Goal: Information Seeking & Learning: Learn about a topic

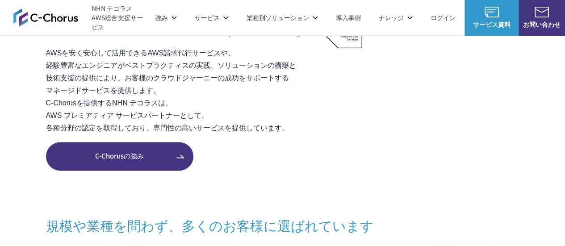
scroll to position [670, 0]
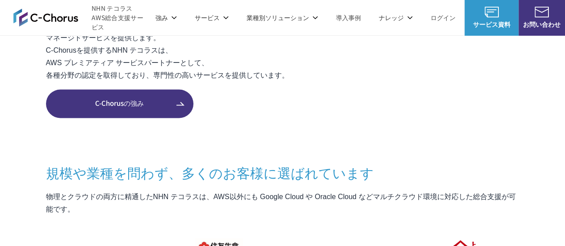
click at [128, 111] on link "C-Chorusの強み" at bounding box center [119, 103] width 147 height 29
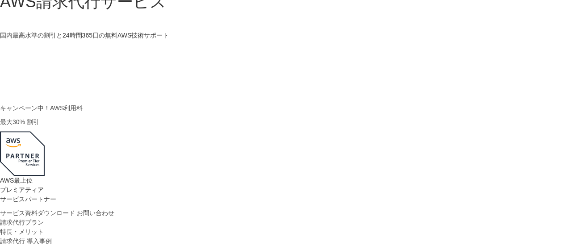
scroll to position [223, 0]
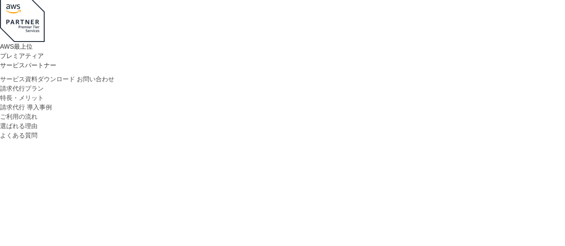
click at [130, 84] on li "請求代行プラン" at bounding box center [282, 88] width 565 height 9
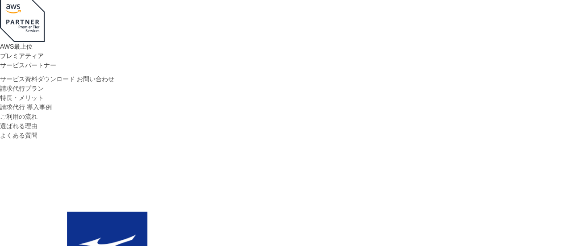
click at [44, 85] on link "請求代行プラン" at bounding box center [22, 88] width 44 height 9
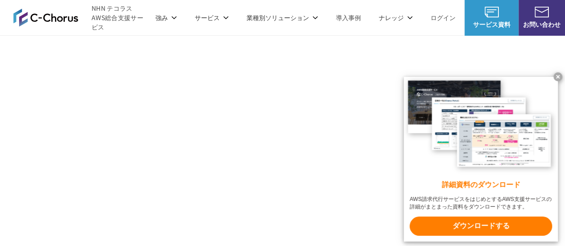
scroll to position [612, 0]
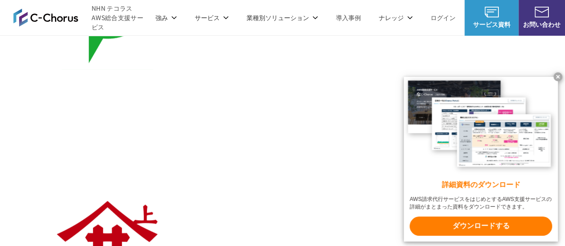
click at [559, 75] on x-t at bounding box center [558, 76] width 9 height 9
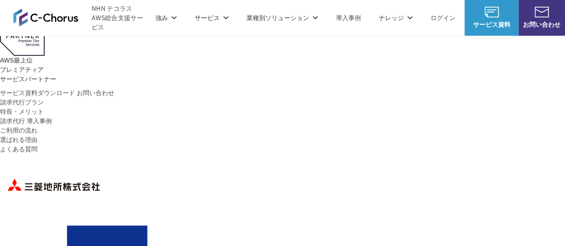
scroll to position [0, 0]
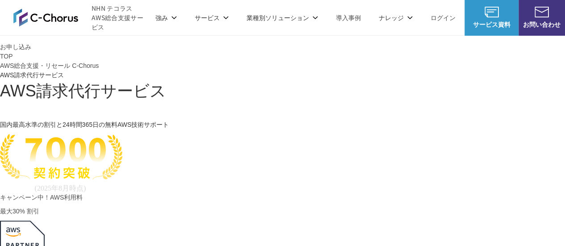
click at [99, 61] on link "AWS総合支援・リセール C-Chorus" at bounding box center [49, 65] width 99 height 9
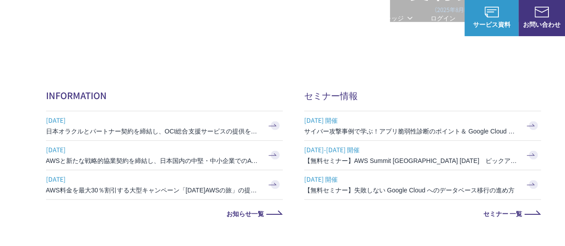
scroll to position [313, 0]
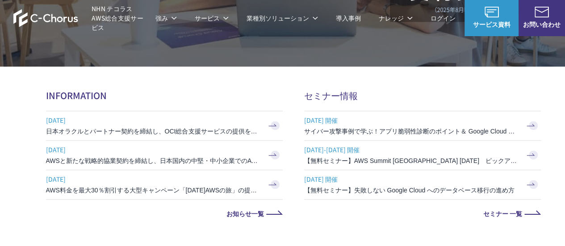
click at [153, 129] on h3 "日本オラクルとパートナー契約を締結し、OCI総合支援サービスの提供を開始" at bounding box center [153, 131] width 214 height 9
